Goal: Contribute content: Contribute content

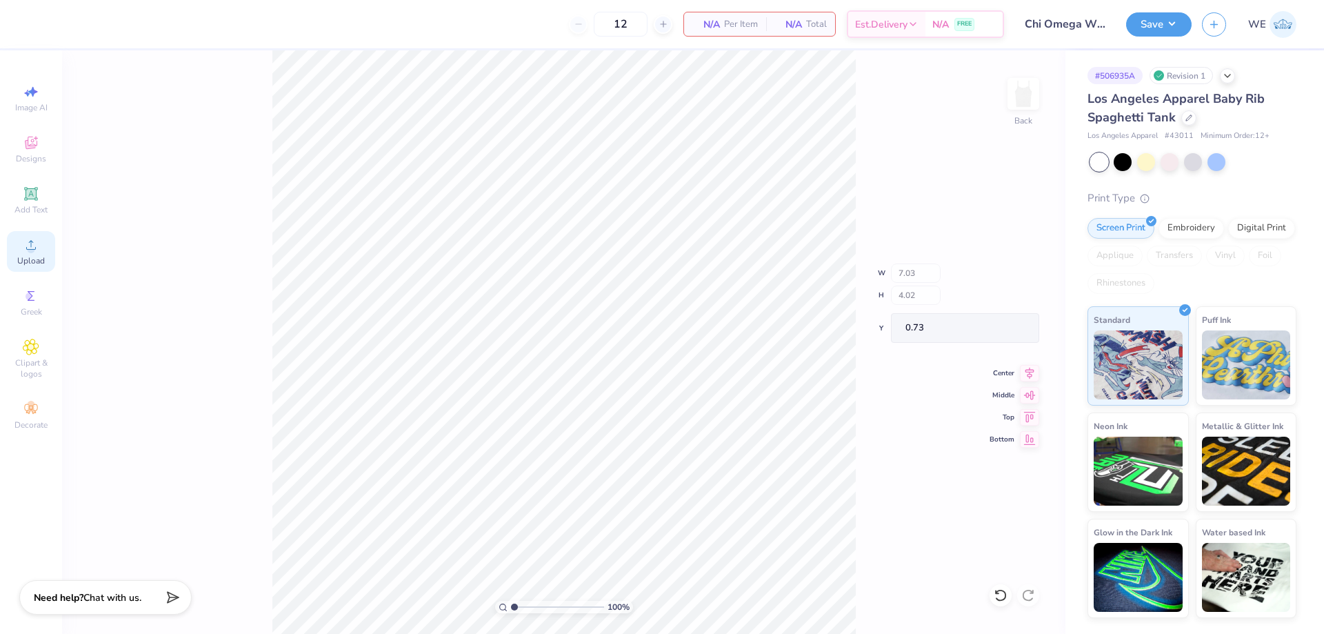
click at [43, 248] on div "Upload" at bounding box center [31, 251] width 48 height 41
click at [242, 208] on div "100 % Back" at bounding box center [564, 342] width 1004 height 584
click at [37, 249] on icon at bounding box center [31, 245] width 17 height 17
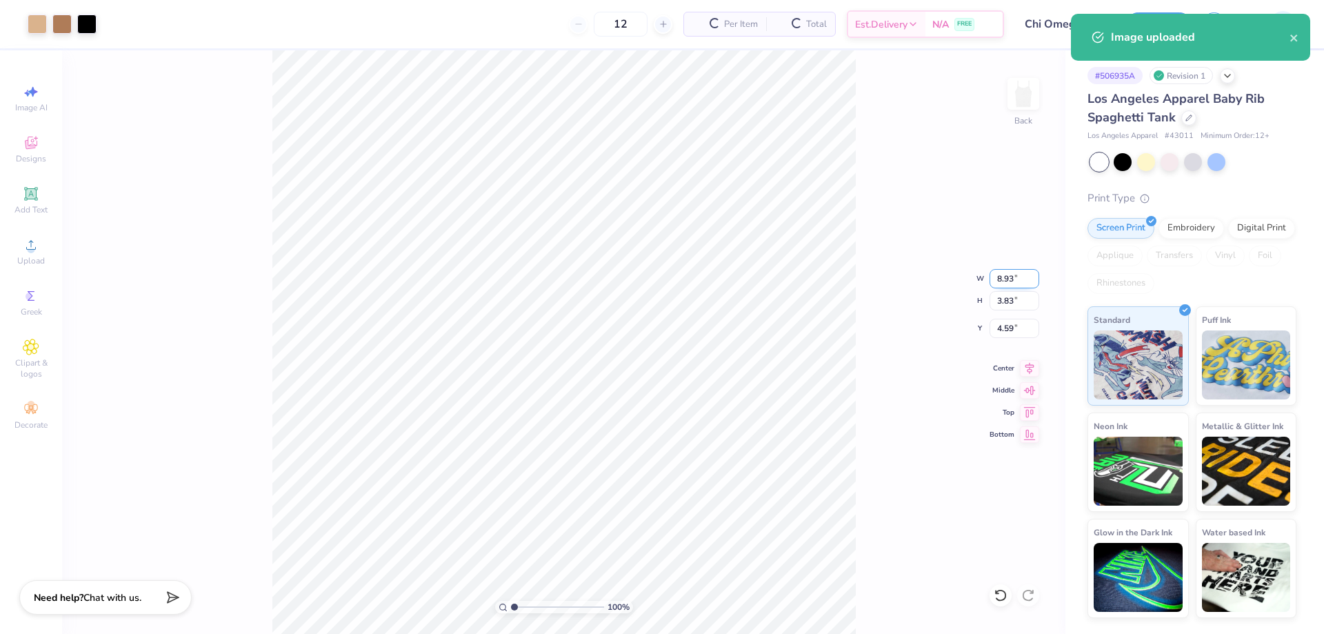
click at [1008, 281] on input "8.93" at bounding box center [1015, 278] width 50 height 19
type input "7.00"
type input "3.00"
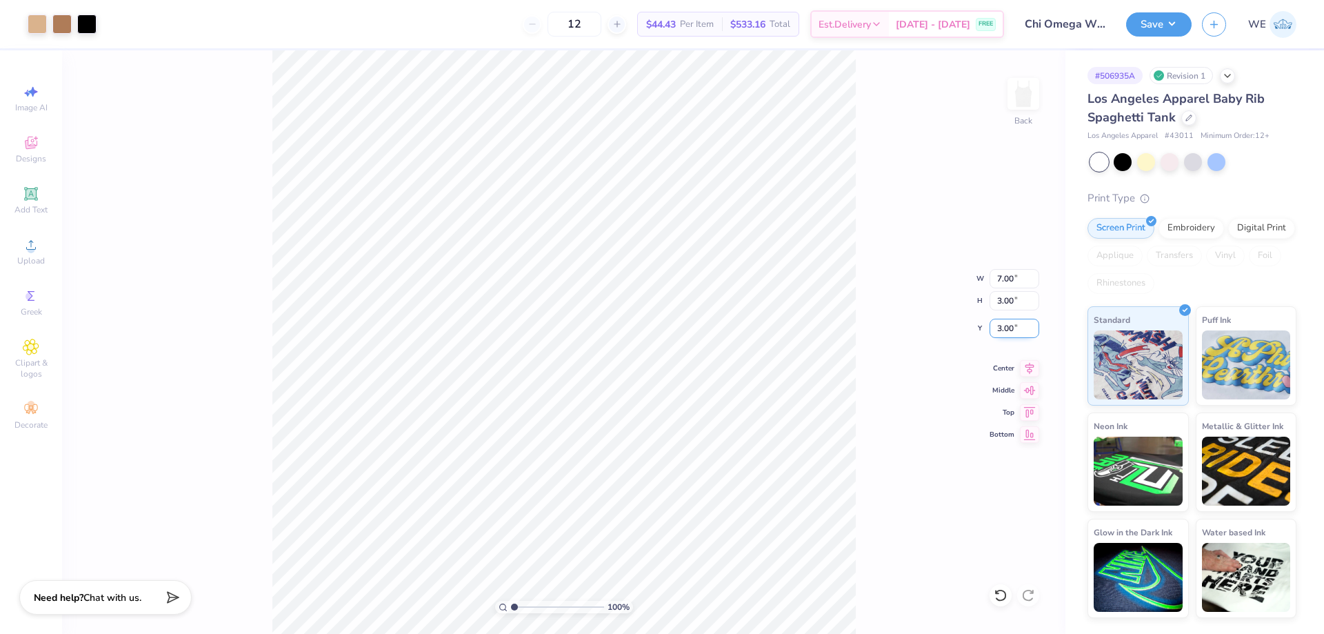
click at [1007, 325] on input "3.00" at bounding box center [1015, 328] width 50 height 19
type input "1.00"
click at [1172, 28] on button "Save" at bounding box center [1159, 22] width 66 height 24
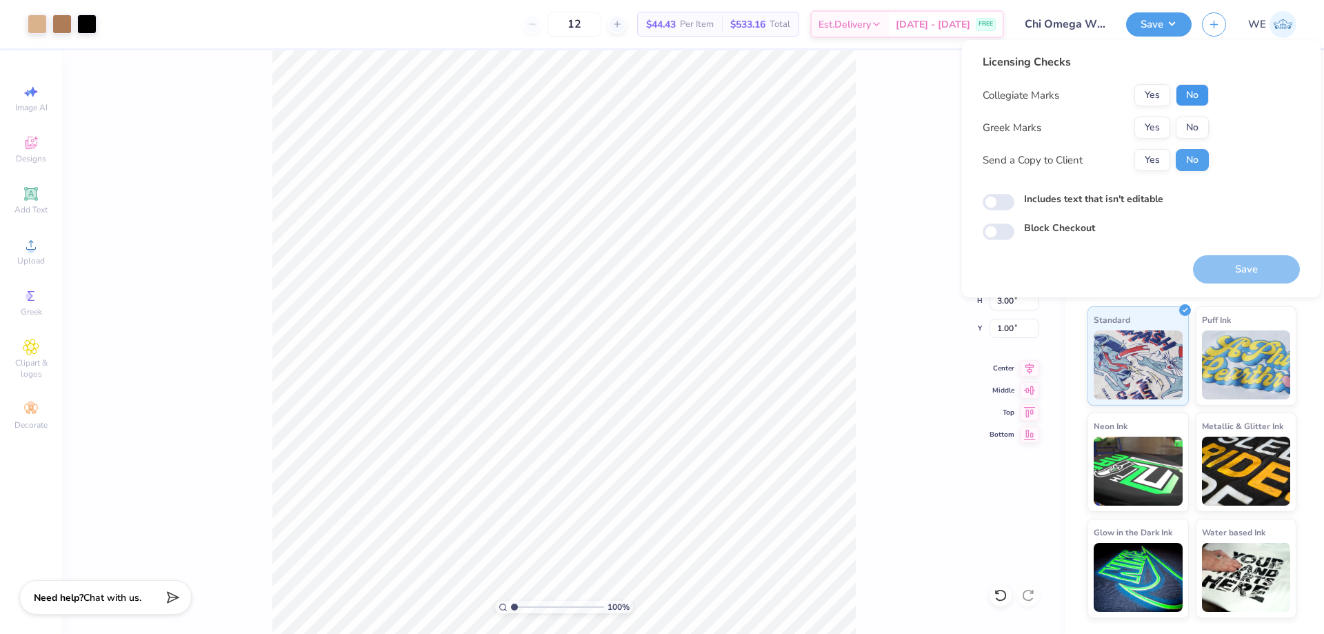
click at [1195, 87] on button "No" at bounding box center [1192, 95] width 33 height 22
drag, startPoint x: 1155, startPoint y: 127, endPoint x: 1152, endPoint y: 143, distance: 16.8
click at [1155, 128] on button "Yes" at bounding box center [1153, 128] width 36 height 22
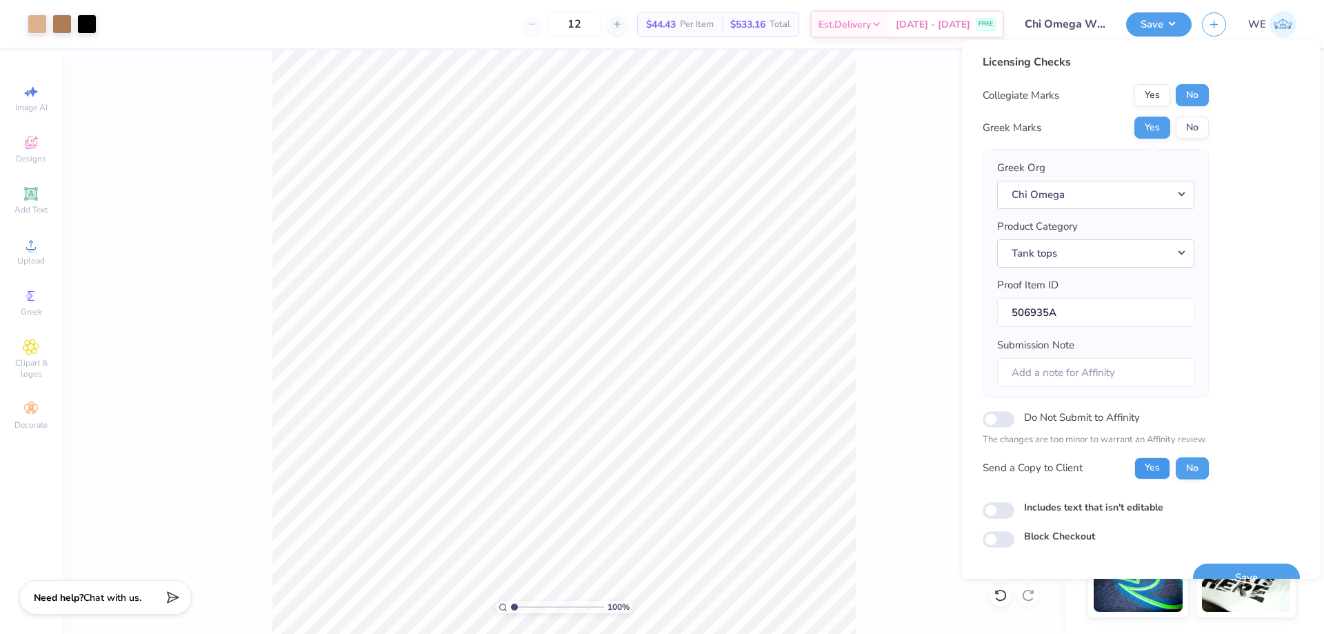
click at [1162, 474] on button "Yes" at bounding box center [1153, 468] width 36 height 22
click at [990, 510] on input "Includes text that isn't editable" at bounding box center [999, 510] width 32 height 17
checkbox input "true"
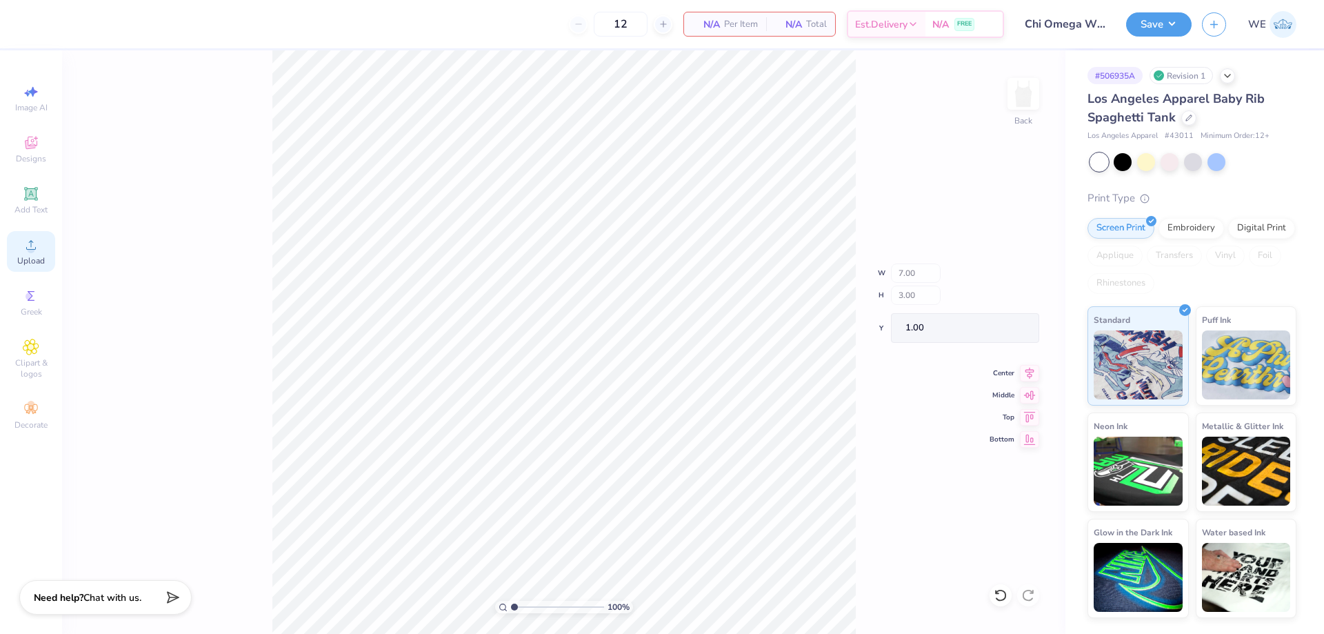
click at [22, 239] on div "Upload" at bounding box center [31, 251] width 48 height 41
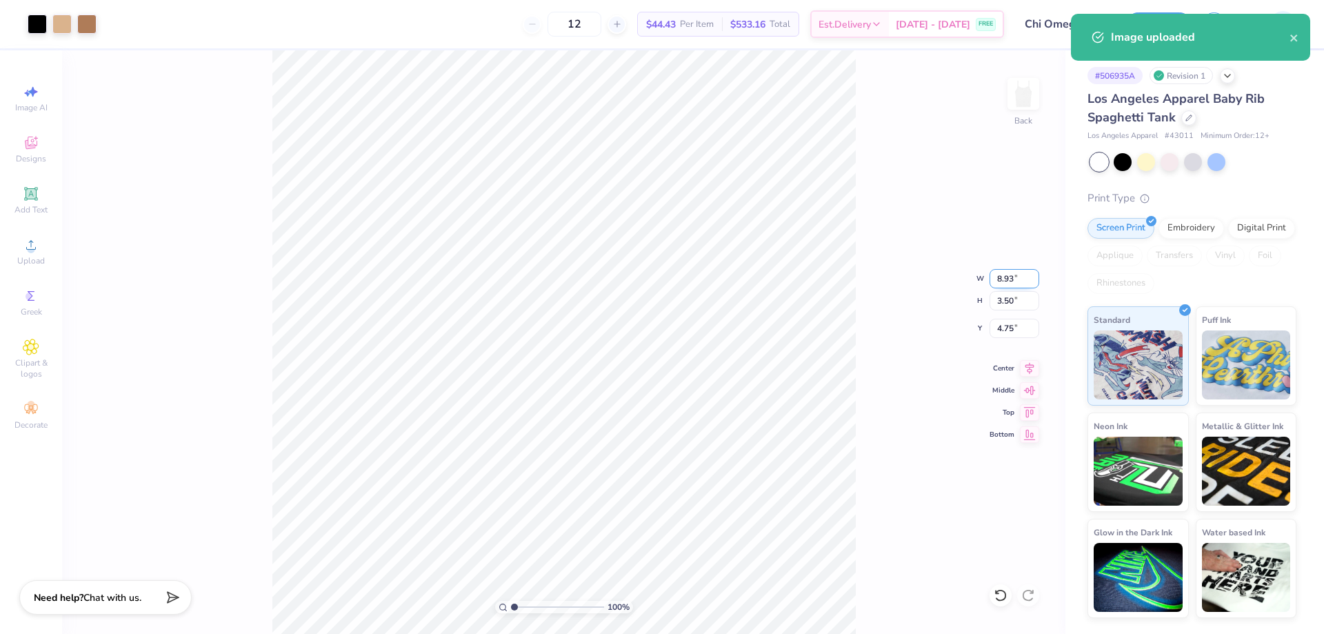
click at [1026, 272] on input "8.93" at bounding box center [1015, 278] width 50 height 19
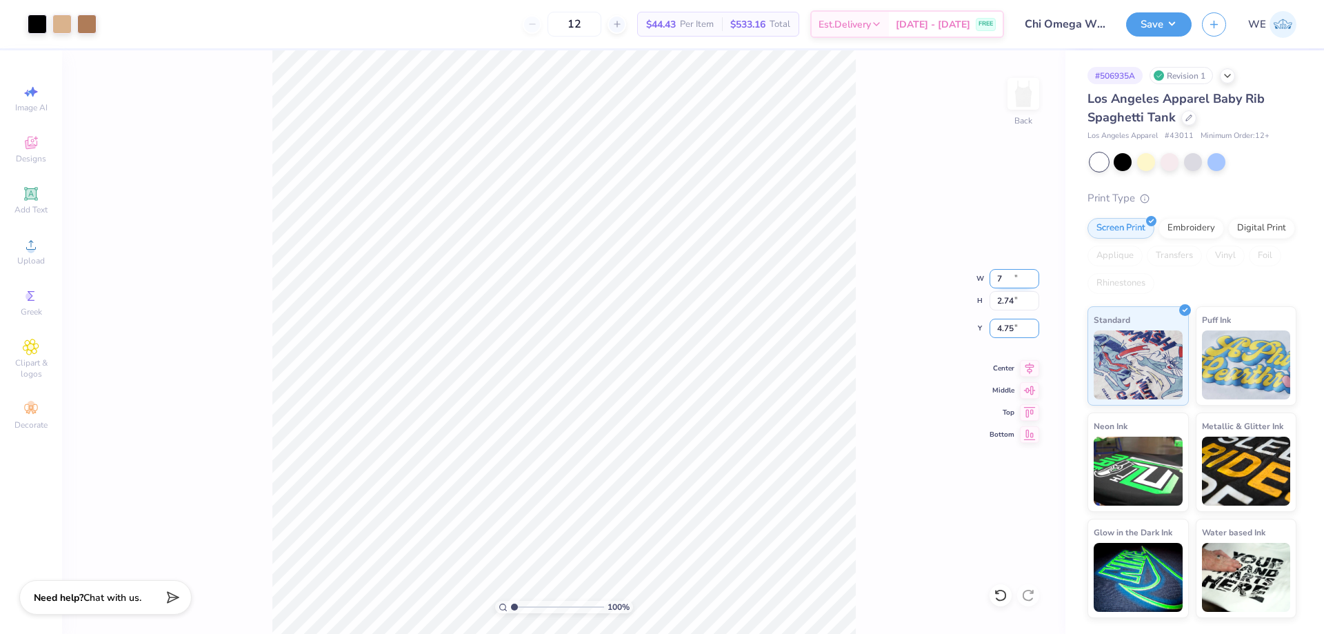
type input "7.00"
type input "2.74"
type input "1.00"
click at [1155, 34] on button "Save" at bounding box center [1159, 22] width 66 height 24
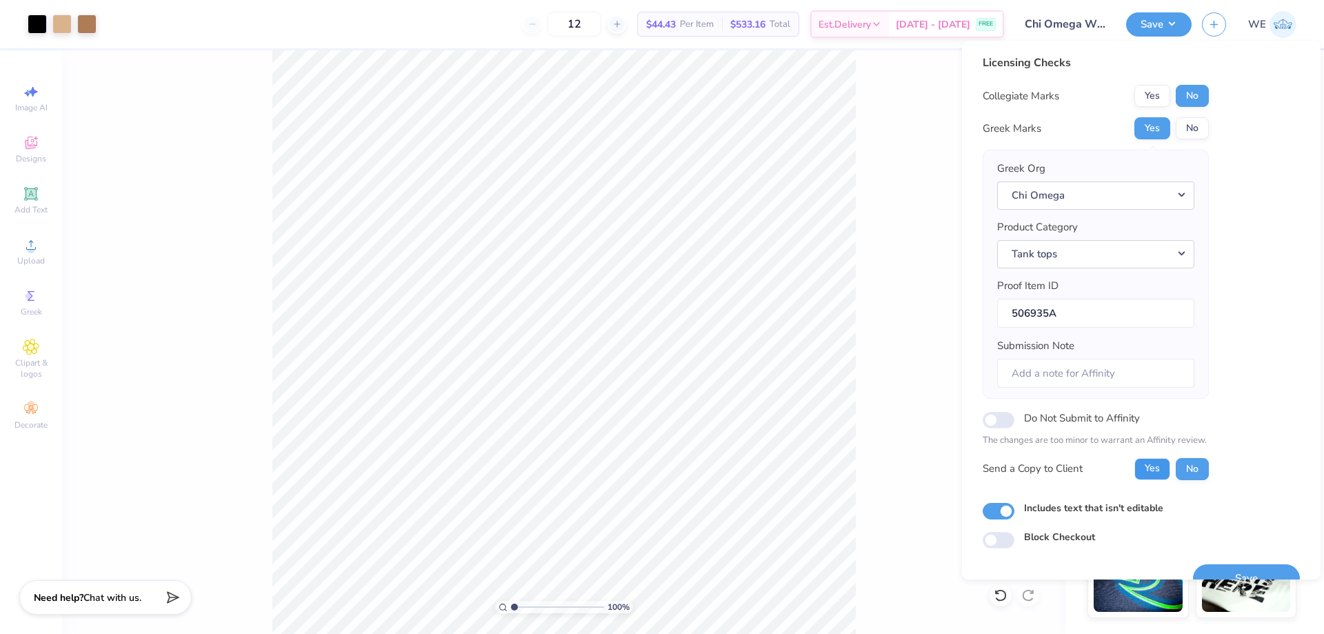
click at [1147, 477] on button "Yes" at bounding box center [1153, 469] width 36 height 22
click at [1215, 568] on button "Save" at bounding box center [1246, 578] width 107 height 28
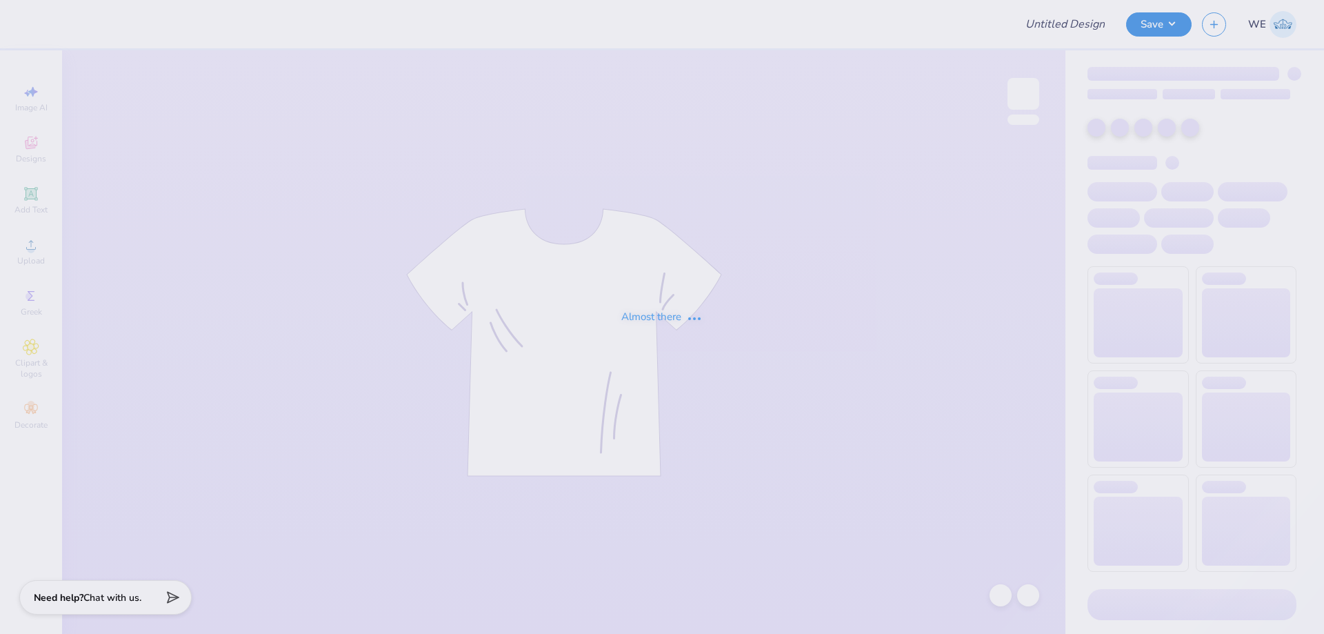
type input "Fiji Parents Weekend"
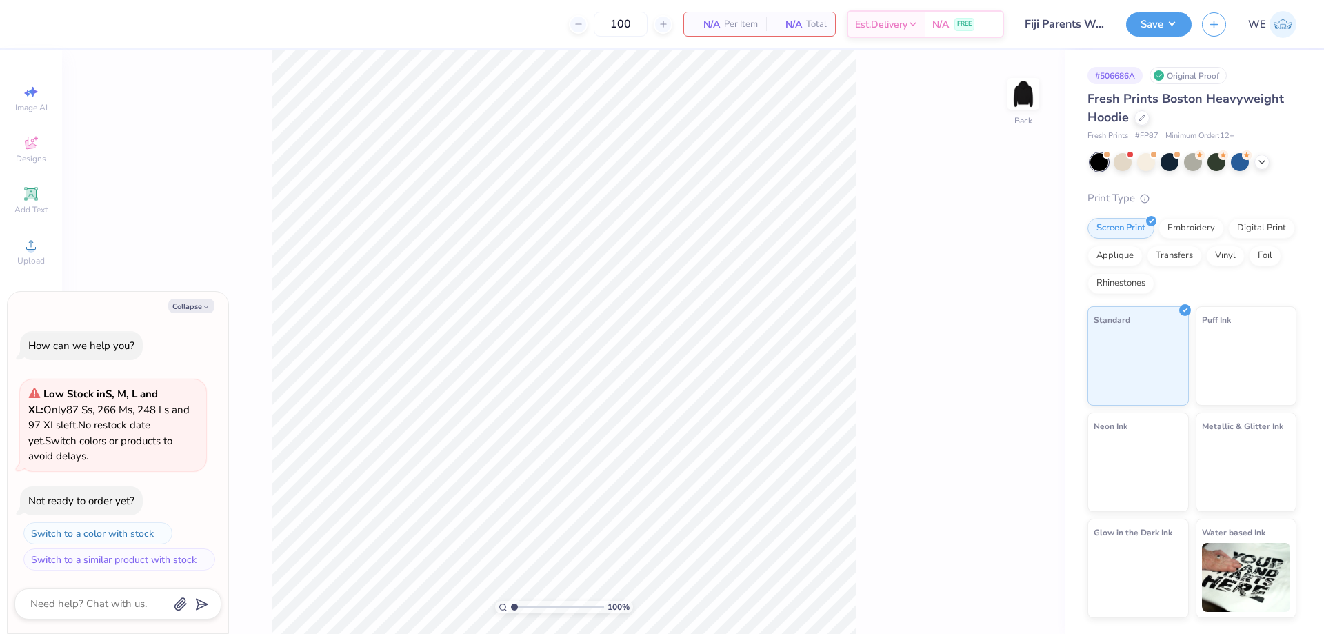
type textarea "x"
